Goal: Transaction & Acquisition: Download file/media

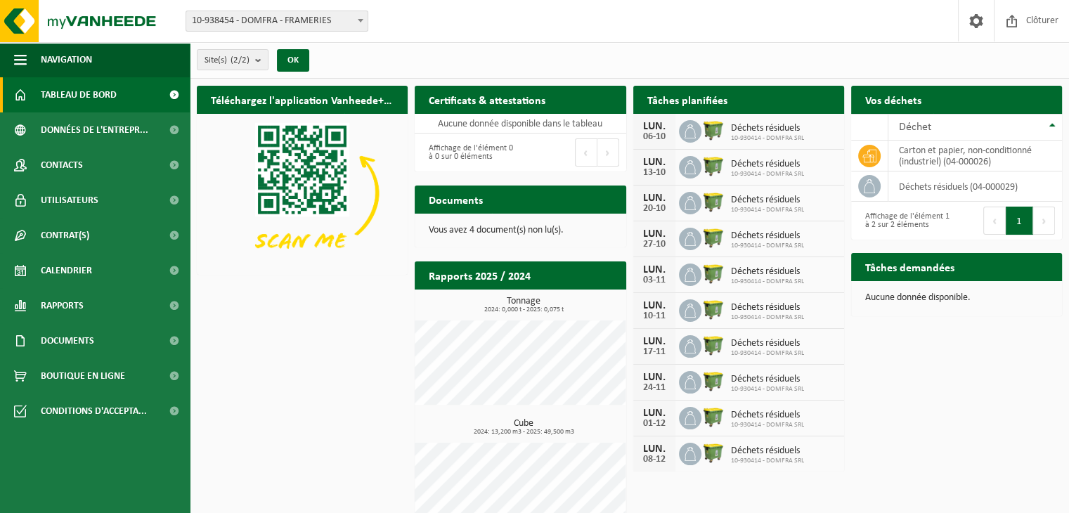
scroll to position [27, 0]
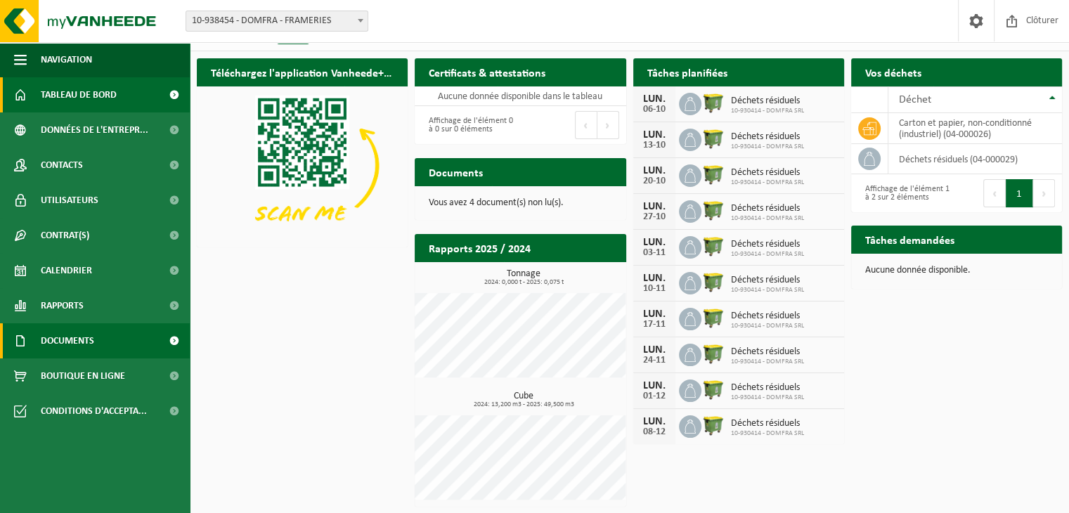
click at [89, 341] on span "Documents" at bounding box center [67, 340] width 53 height 35
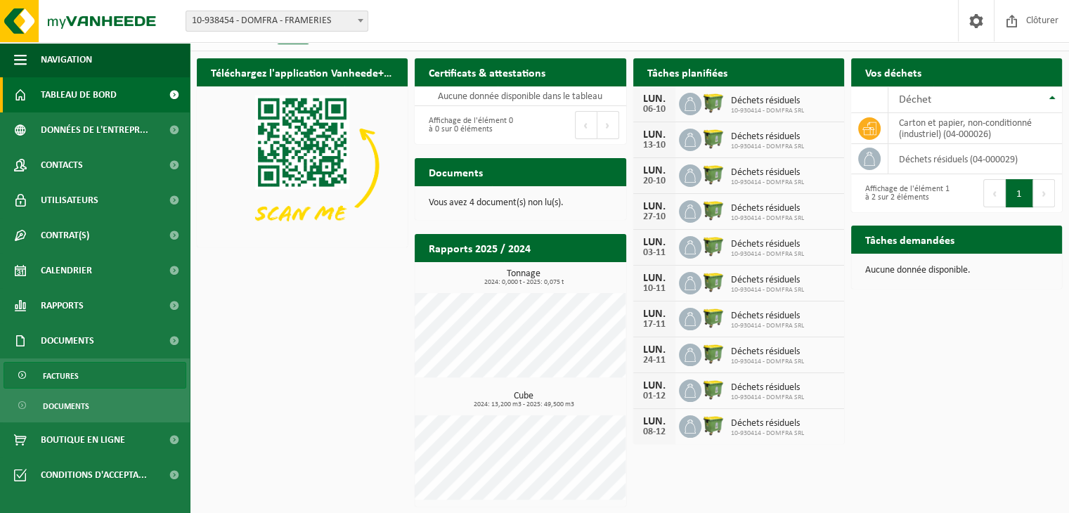
click at [70, 379] on span "Factures" at bounding box center [61, 375] width 36 height 27
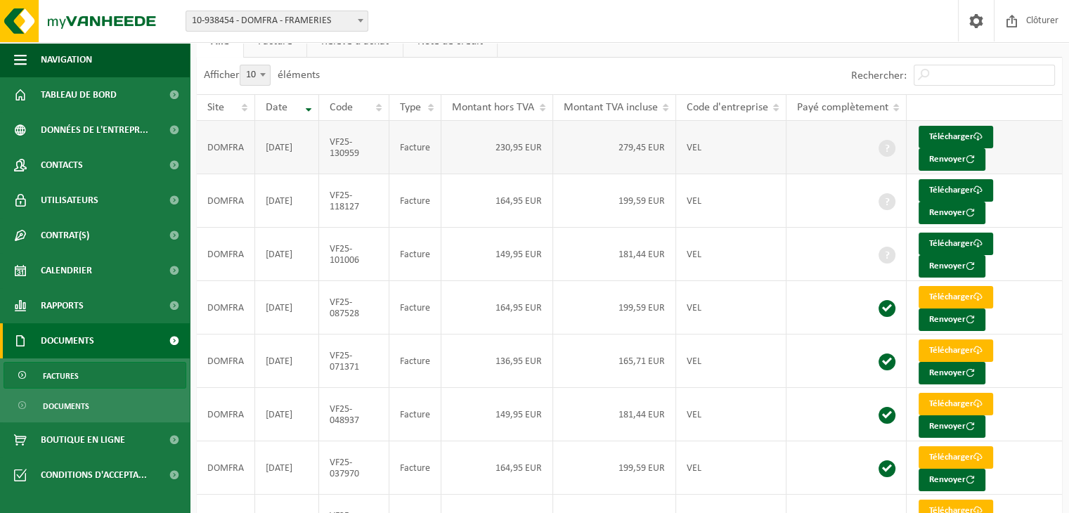
scroll to position [141, 0]
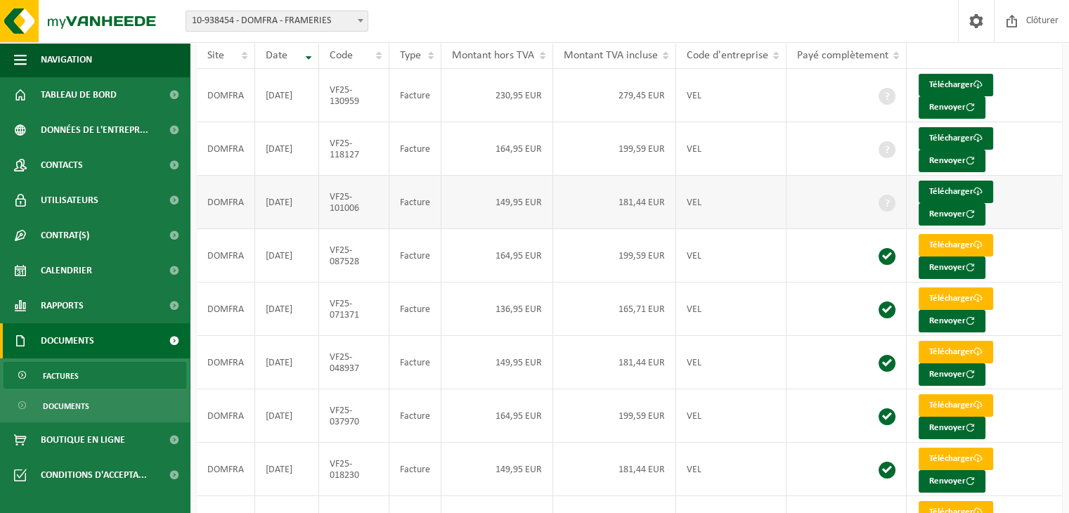
click at [883, 200] on span at bounding box center [886, 203] width 17 height 17
click at [936, 186] on link "Télécharger" at bounding box center [955, 192] width 74 height 22
click at [1046, 218] on td "Télécharger Renvoyer" at bounding box center [983, 202] width 155 height 53
click at [944, 136] on link "Télécharger" at bounding box center [955, 138] width 74 height 22
click at [954, 81] on link "Télécharger" at bounding box center [955, 85] width 74 height 22
